Goal: Task Accomplishment & Management: Manage account settings

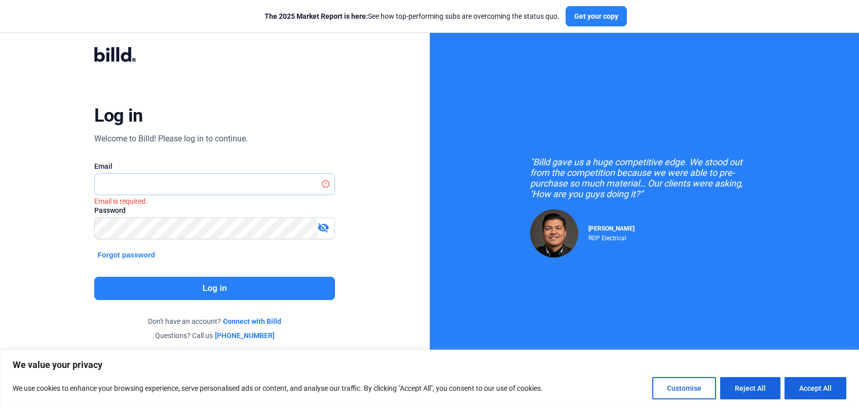
click at [173, 183] on input "text" at bounding box center [209, 184] width 229 height 21
type input "[EMAIL_ADDRESS][PERSON_NAME][DOMAIN_NAME]"
click at [221, 294] on button "Log in" at bounding box center [214, 288] width 241 height 23
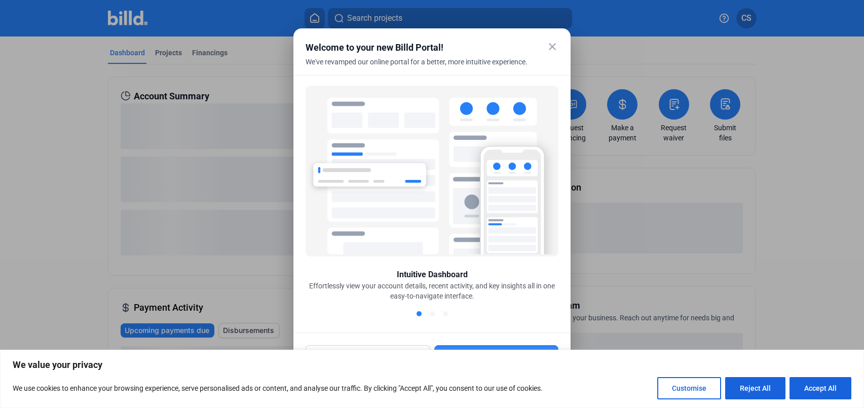
click at [550, 47] on mat-icon "close" at bounding box center [552, 47] width 12 height 12
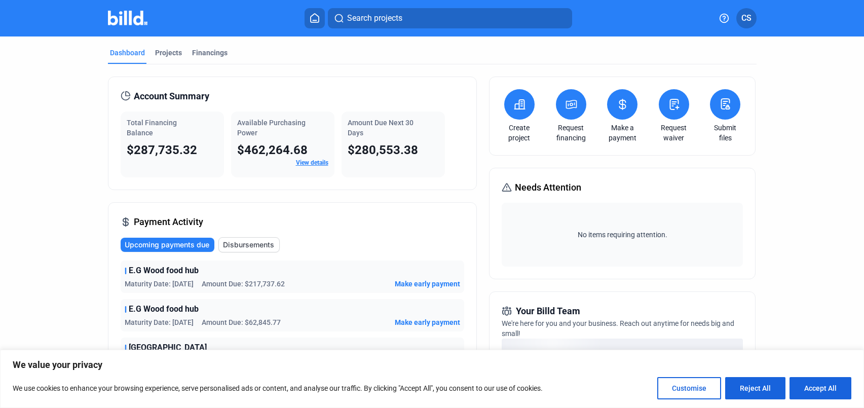
click at [702, 391] on button "Customise" at bounding box center [689, 388] width 64 height 22
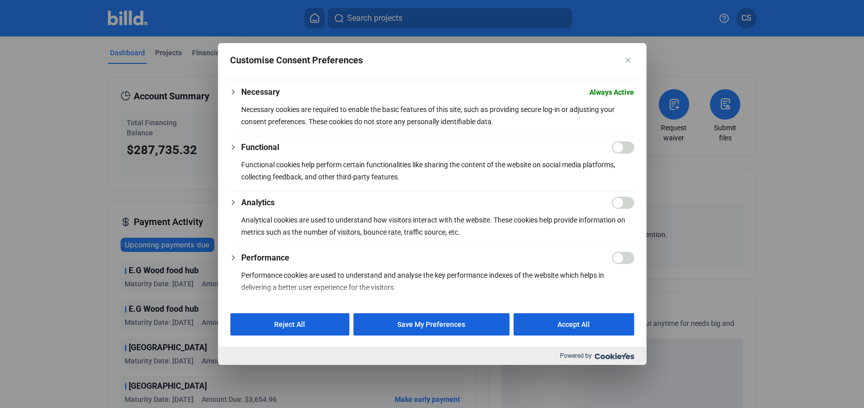
scroll to position [170, 0]
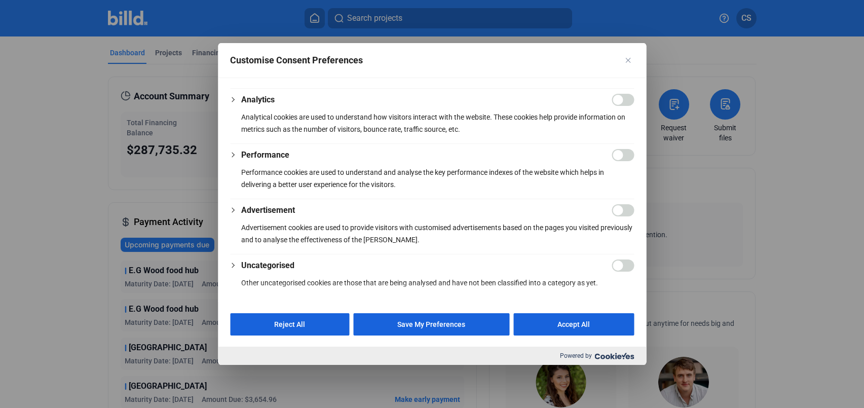
click at [395, 323] on button "Save My Preferences" at bounding box center [431, 324] width 156 height 22
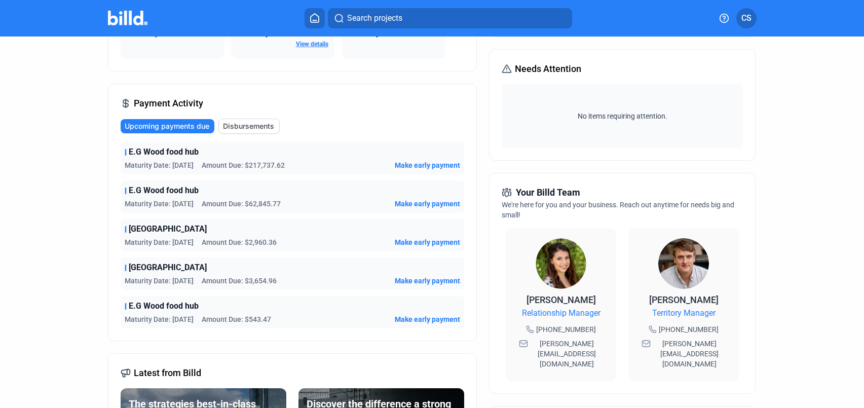
scroll to position [0, 0]
